Goal: Check status

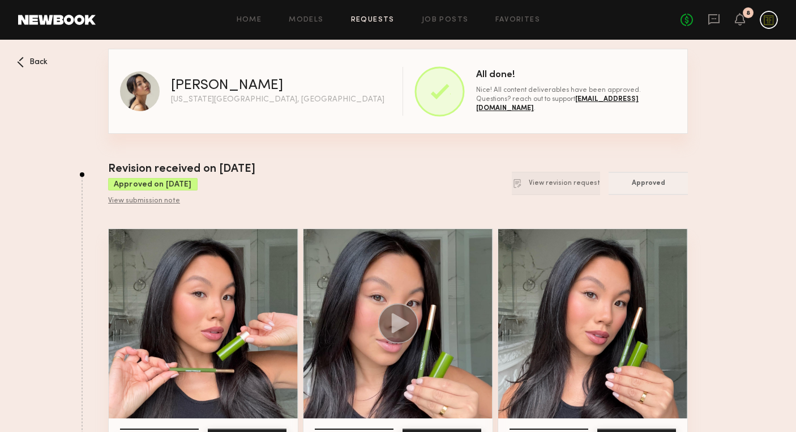
scroll to position [794, 0]
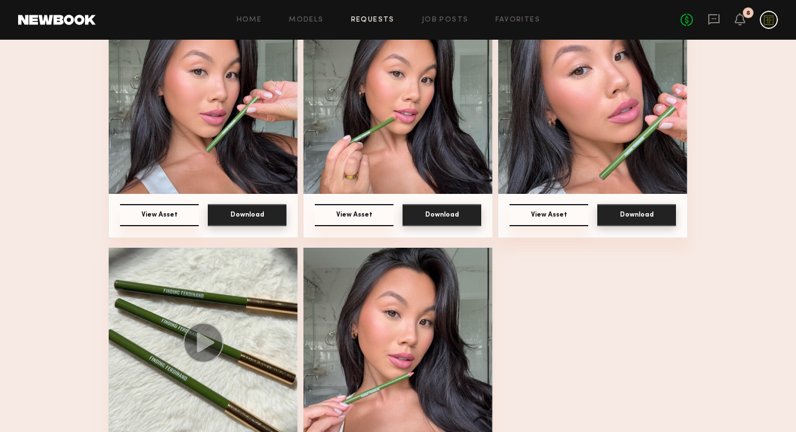
click at [735, 25] on div "8" at bounding box center [740, 20] width 10 height 14
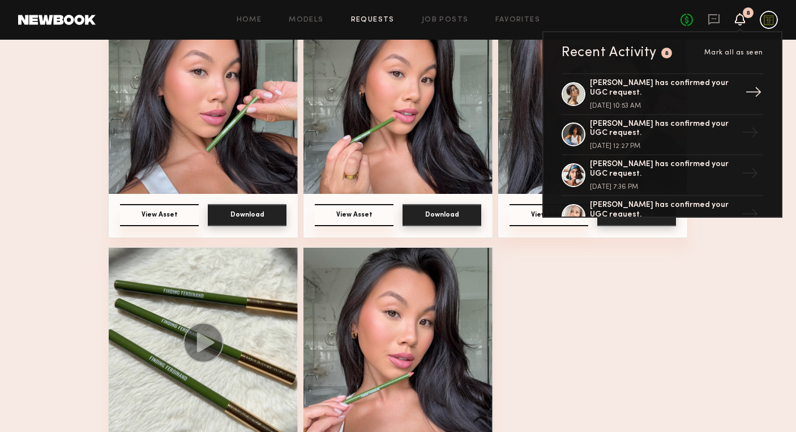
click at [675, 87] on div "[PERSON_NAME] has confirmed your UGC request." at bounding box center [663, 88] width 147 height 19
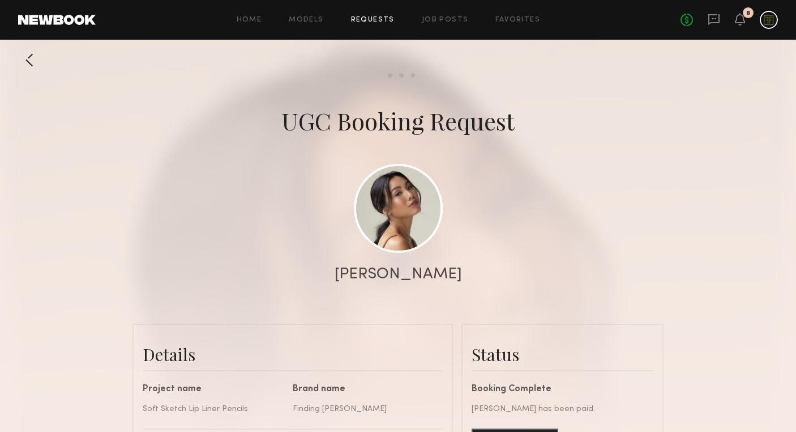
scroll to position [288, 0]
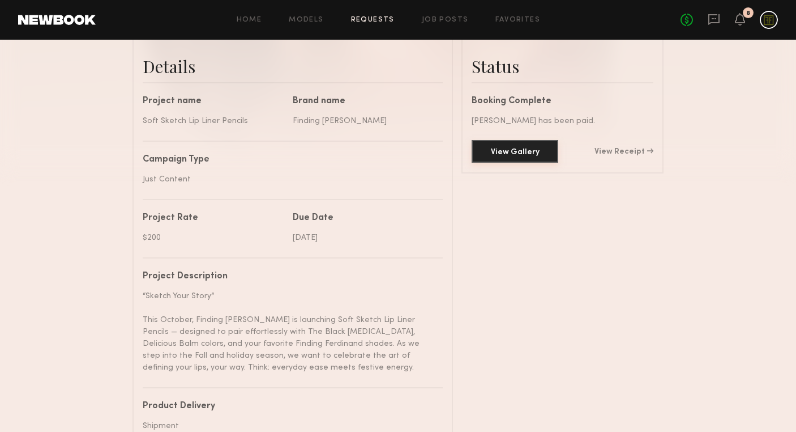
click at [515, 153] on button "View Gallery" at bounding box center [515, 151] width 87 height 23
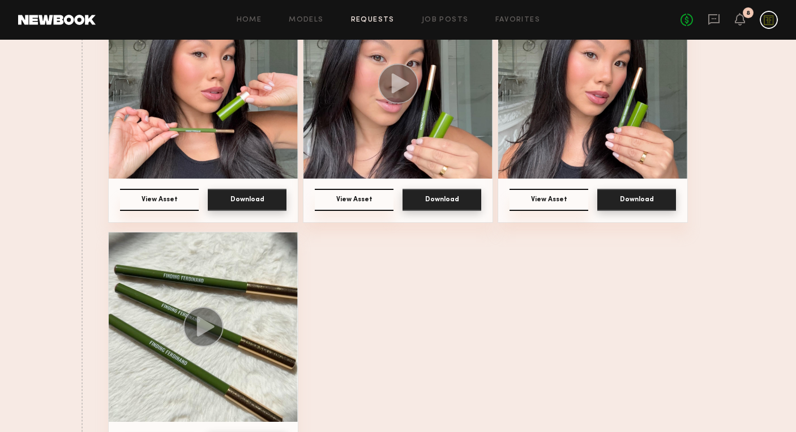
scroll to position [239, 0]
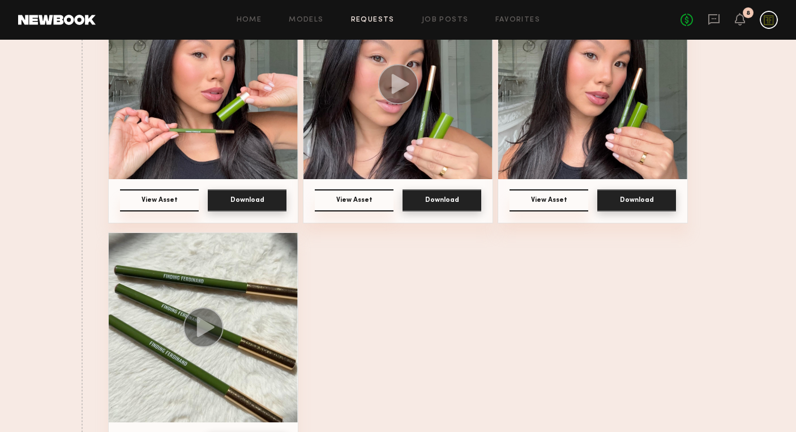
click at [243, 344] on img at bounding box center [203, 327] width 189 height 189
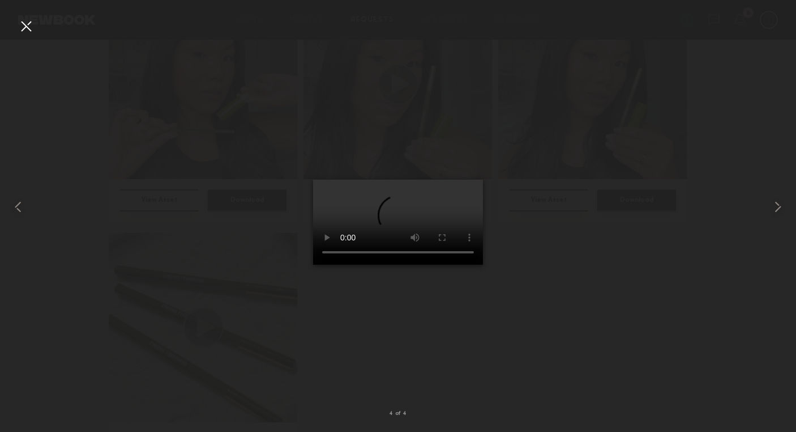
click at [562, 272] on div at bounding box center [398, 206] width 796 height 377
click at [23, 26] on div at bounding box center [26, 26] width 18 height 18
